Goal: Task Accomplishment & Management: Manage account settings

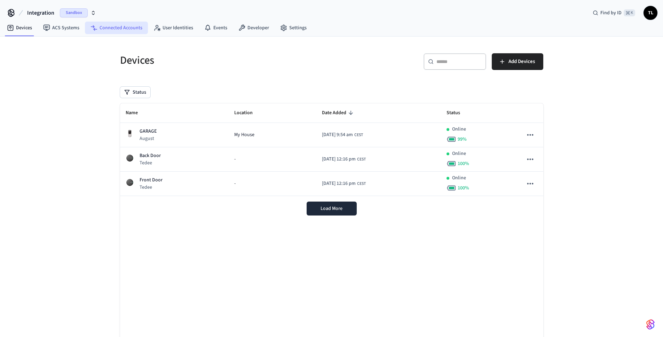
click at [114, 32] on link "Connected Accounts" at bounding box center [116, 28] width 63 height 13
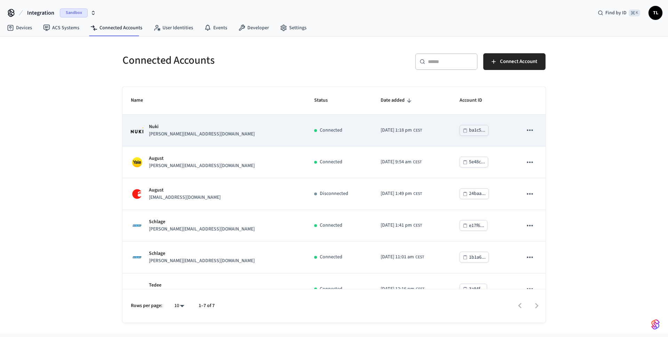
click at [196, 135] on div "Nuki [EMAIL_ADDRESS][DOMAIN_NAME]" at bounding box center [214, 130] width 167 height 15
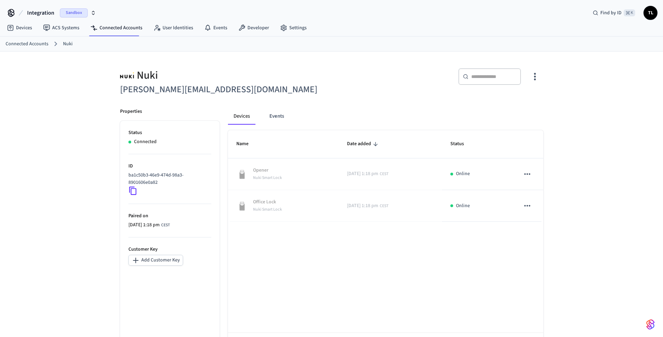
click at [538, 77] on icon "button" at bounding box center [534, 76] width 11 height 11
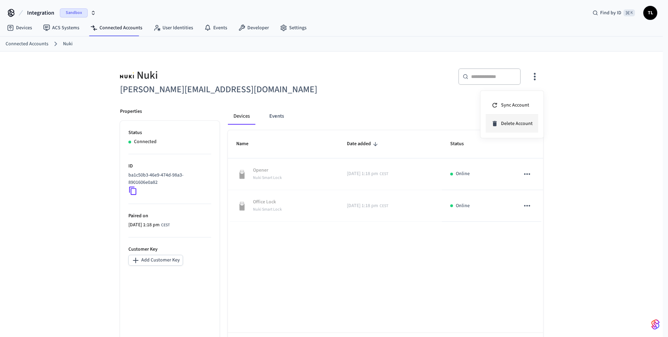
click at [524, 119] on li "Delete Account" at bounding box center [512, 124] width 53 height 18
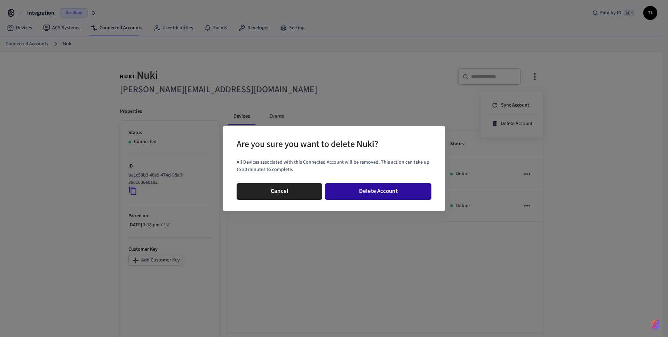
click at [393, 193] on button "Delete Account" at bounding box center [378, 191] width 107 height 17
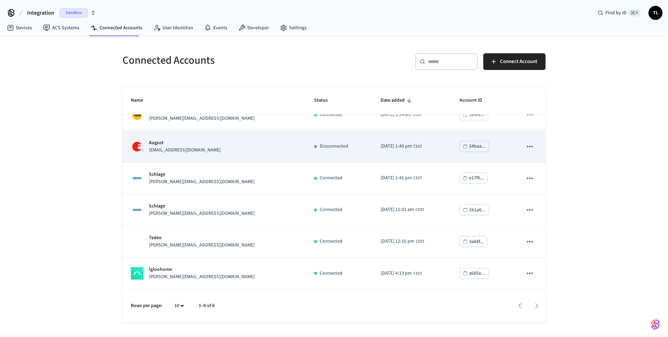
scroll to position [16, 0]
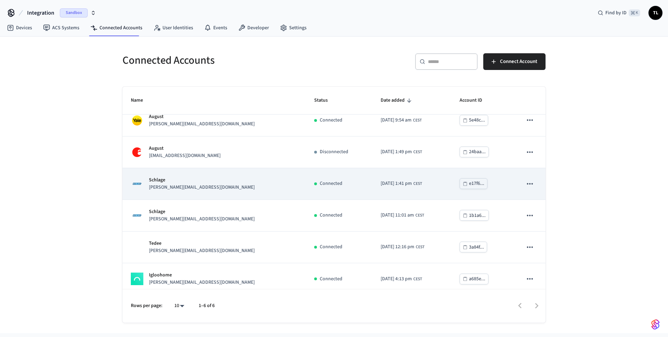
scroll to position [16, 0]
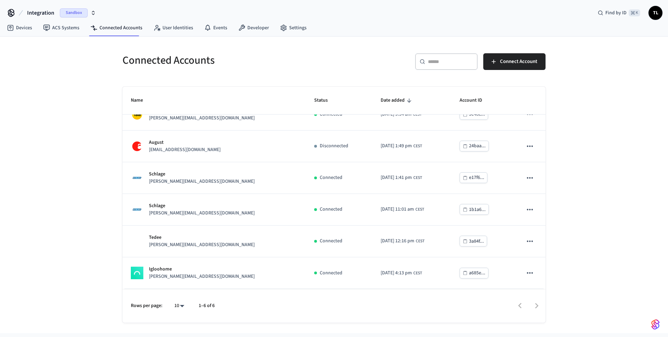
click at [450, 65] on div "​ ​" at bounding box center [446, 61] width 63 height 17
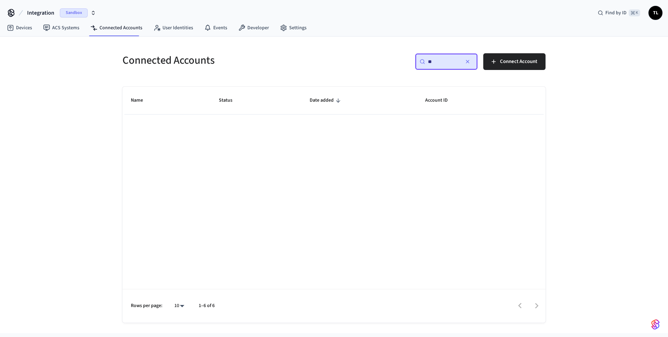
type input "*"
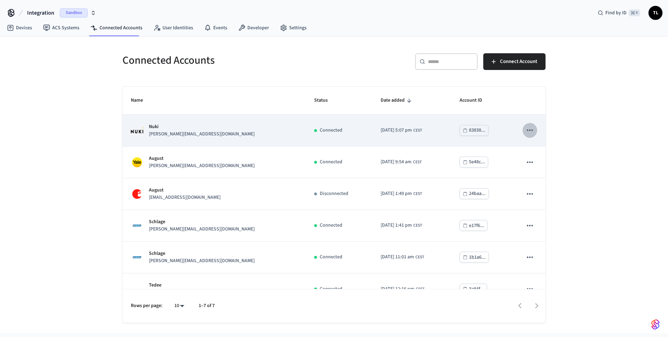
click at [527, 131] on icon "sticky table" at bounding box center [530, 129] width 6 height 1
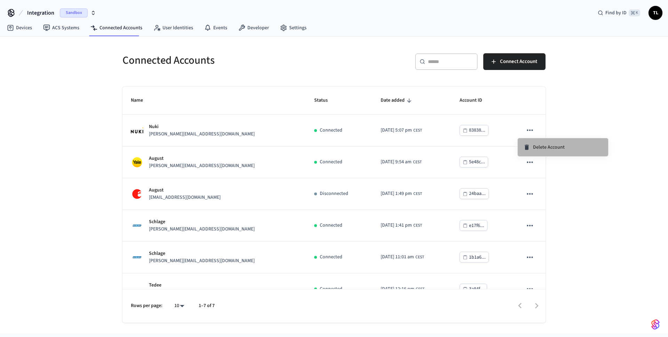
click at [545, 149] on span "Delete Account" at bounding box center [549, 147] width 32 height 7
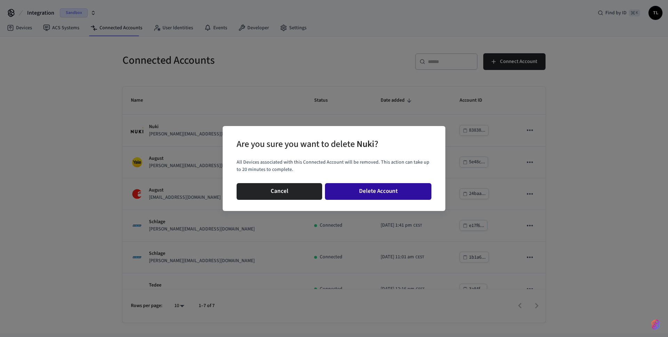
click at [397, 194] on button "Delete Account" at bounding box center [378, 191] width 107 height 17
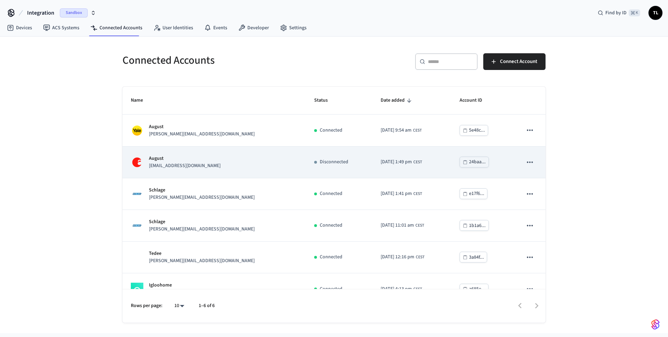
scroll to position [16, 0]
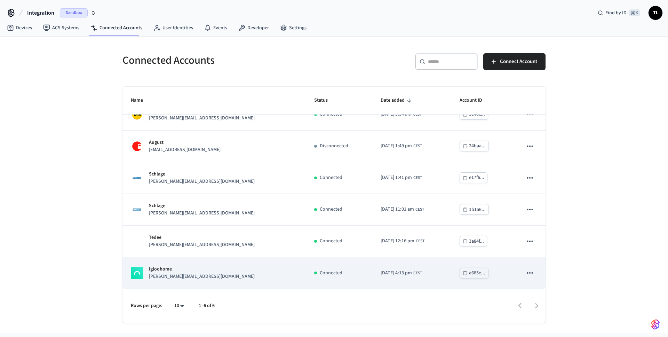
click at [531, 272] on button "sticky table" at bounding box center [530, 273] width 15 height 15
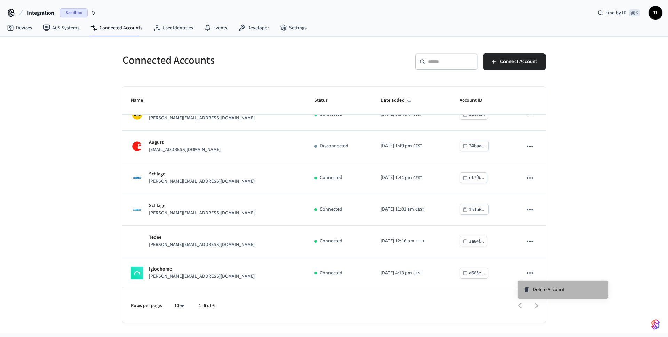
click at [556, 289] on span "Delete Account" at bounding box center [549, 289] width 32 height 7
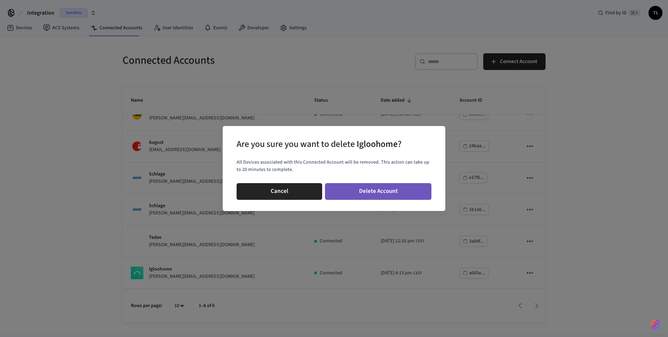
click at [378, 192] on button "Delete Account" at bounding box center [378, 191] width 107 height 17
